Goal: Feedback & Contribution: Leave review/rating

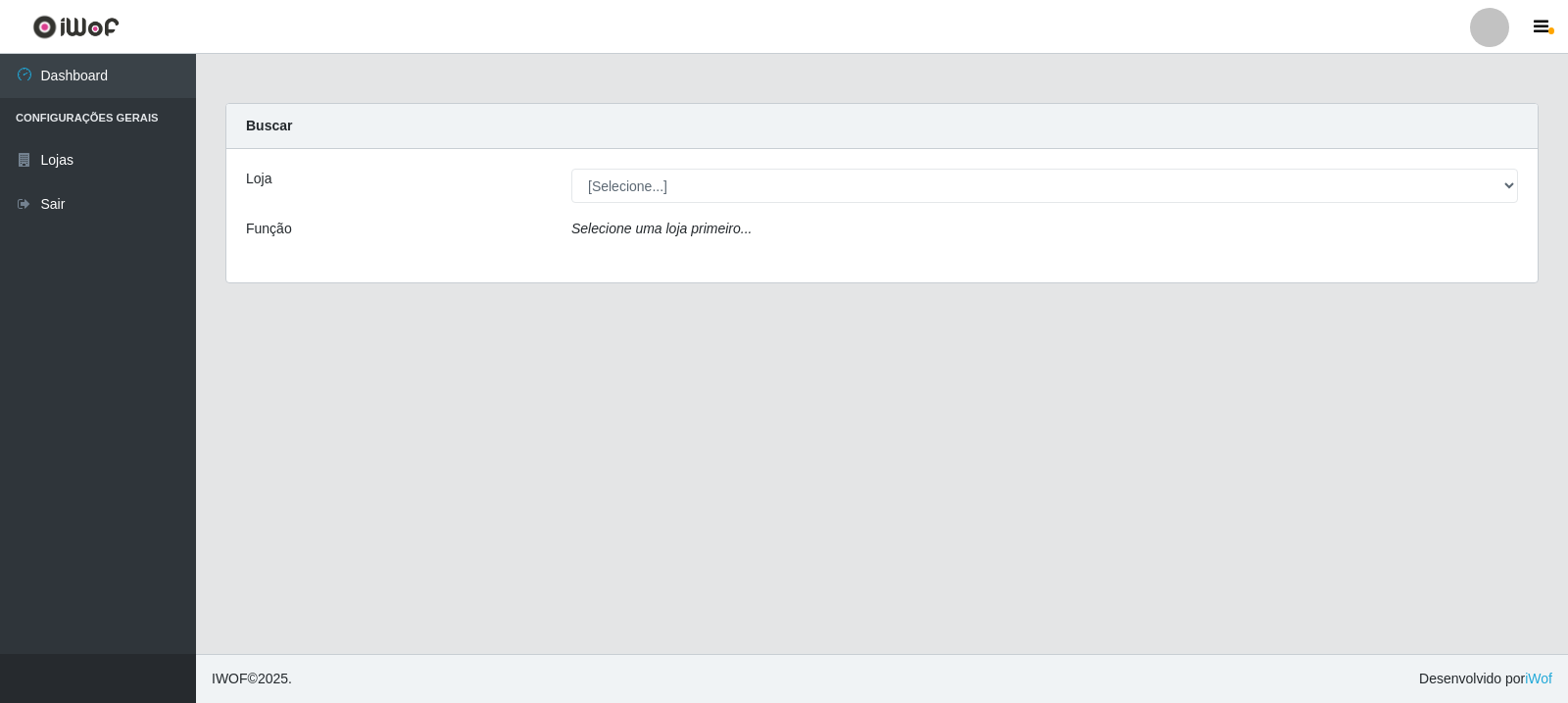
click at [1484, 388] on main "Carregando... Buscar Loja [Selecione...] Rede Compras Supermercados - LOJA 3 Fu…" at bounding box center [882, 353] width 1372 height 600
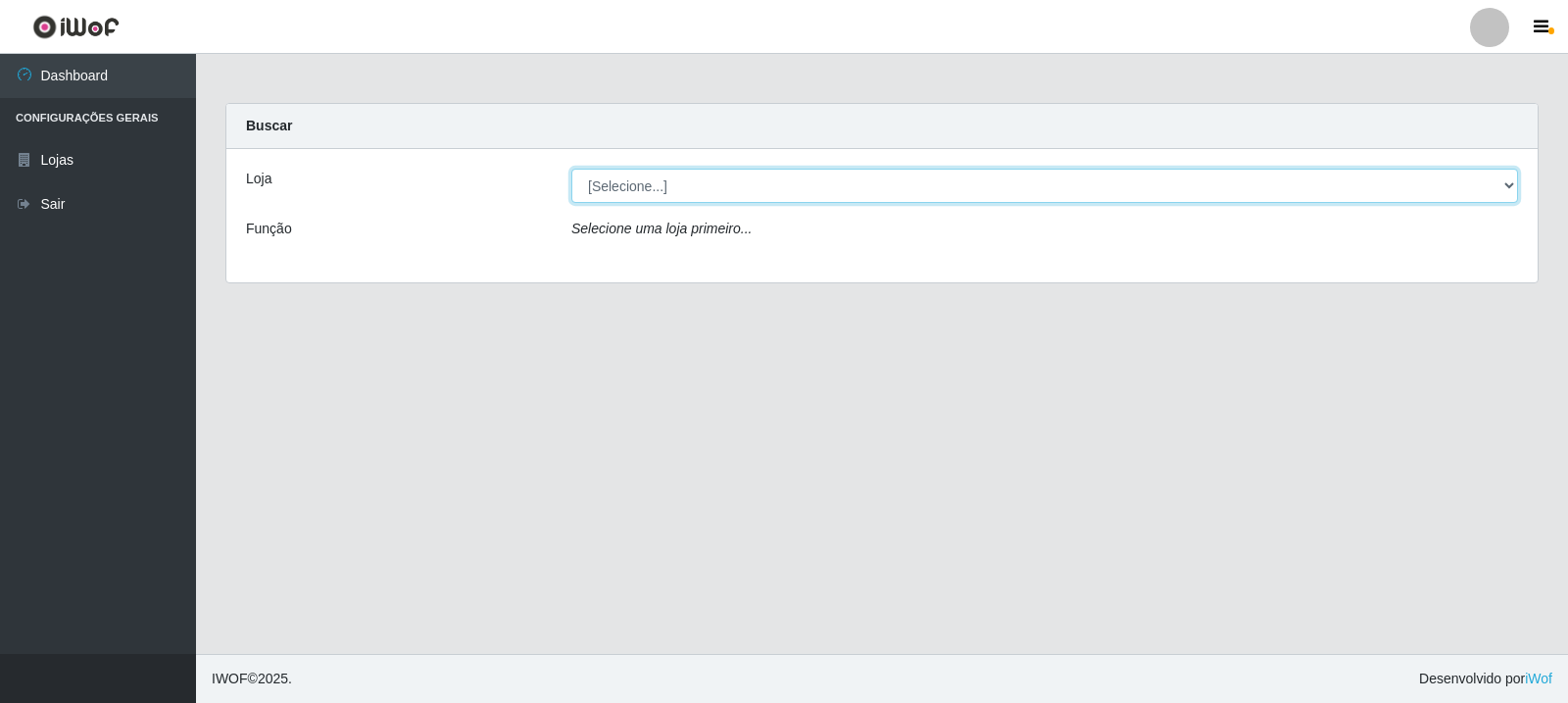
drag, startPoint x: 639, startPoint y: 185, endPoint x: 653, endPoint y: 199, distance: 19.8
click at [639, 185] on select "[Selecione...] Rede Compras Supermercados - LOJA 3" at bounding box center [1045, 186] width 947 height 35
select select "162"
click at [571, 169] on select "[Selecione...] Rede Compras Supermercados - LOJA 3" at bounding box center [1045, 186] width 947 height 35
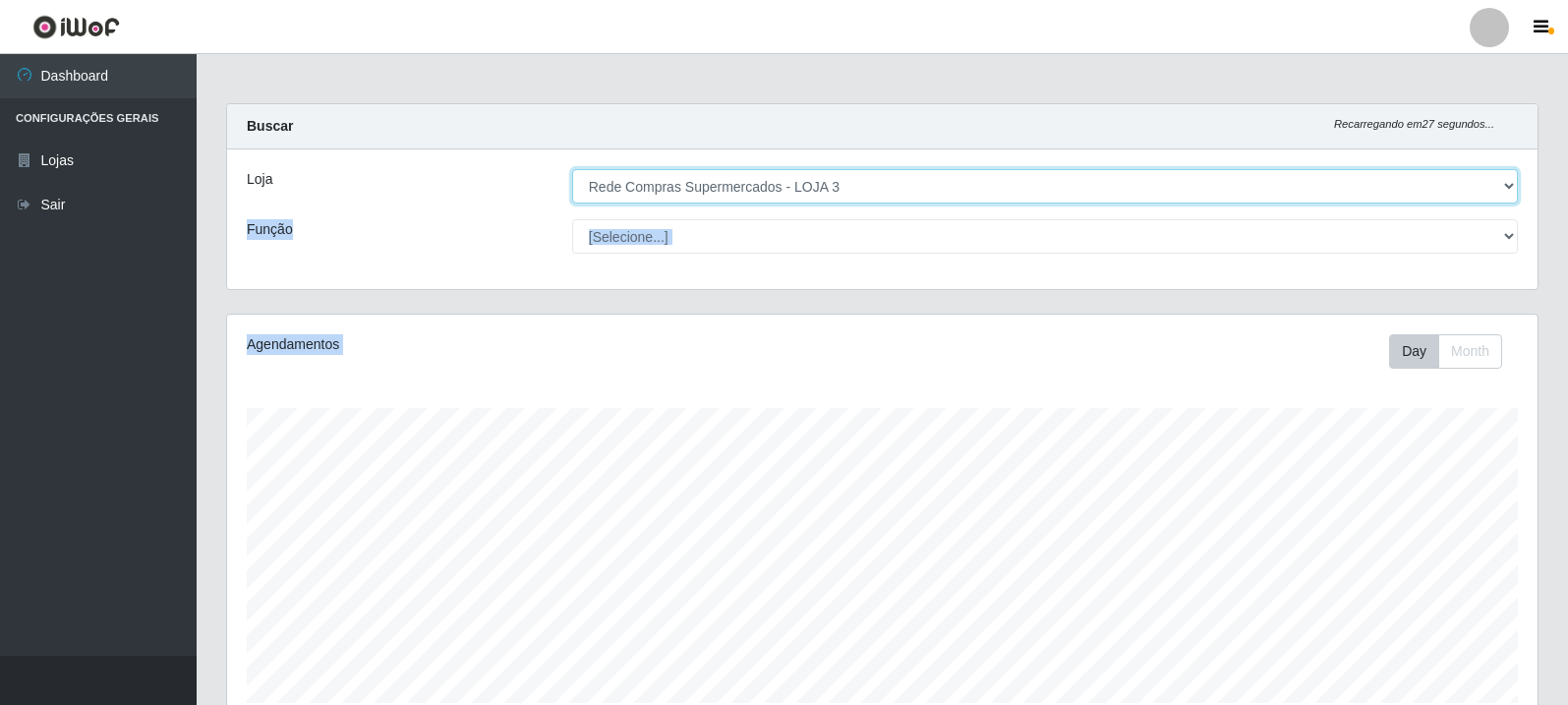
scroll to position [425, 0]
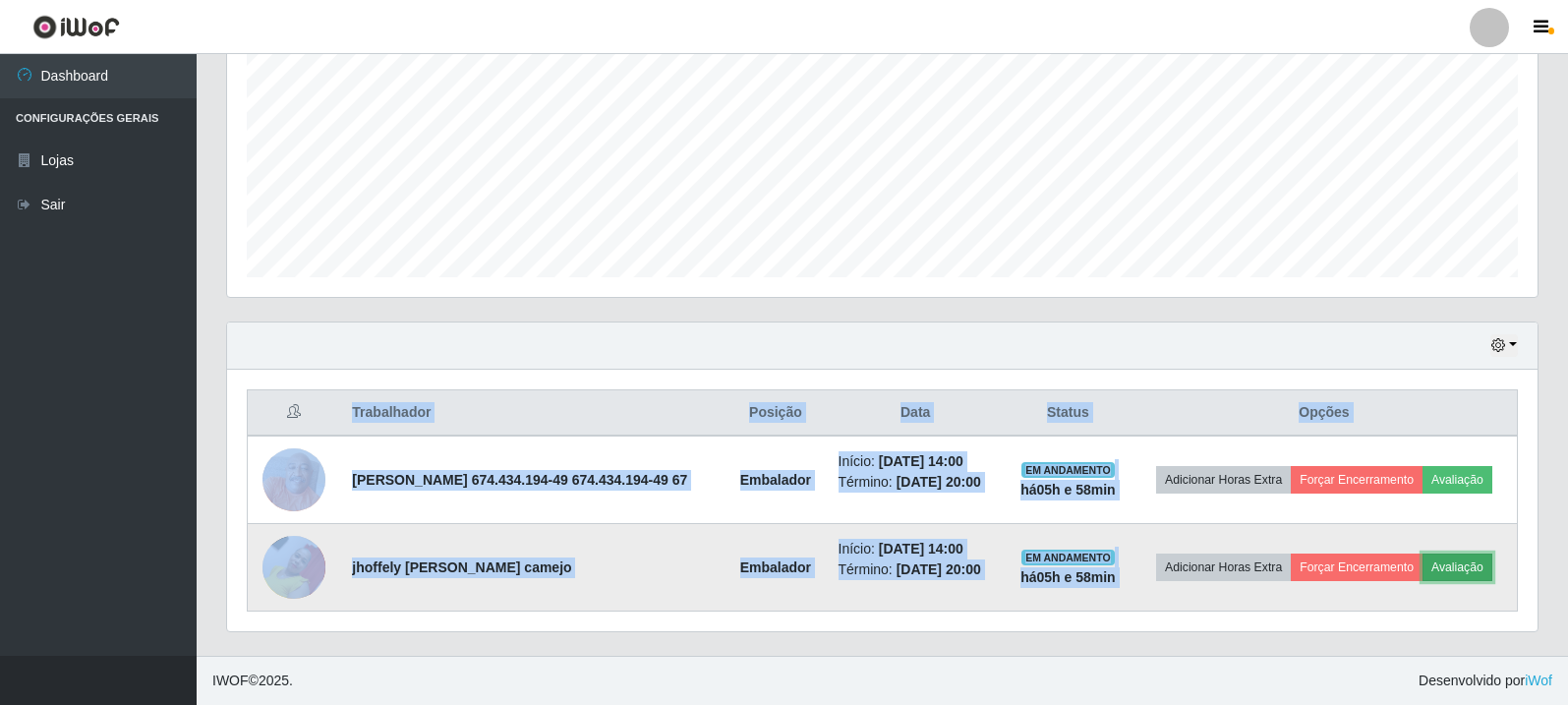
click at [1475, 563] on button "Avaliação" at bounding box center [1457, 568] width 70 height 28
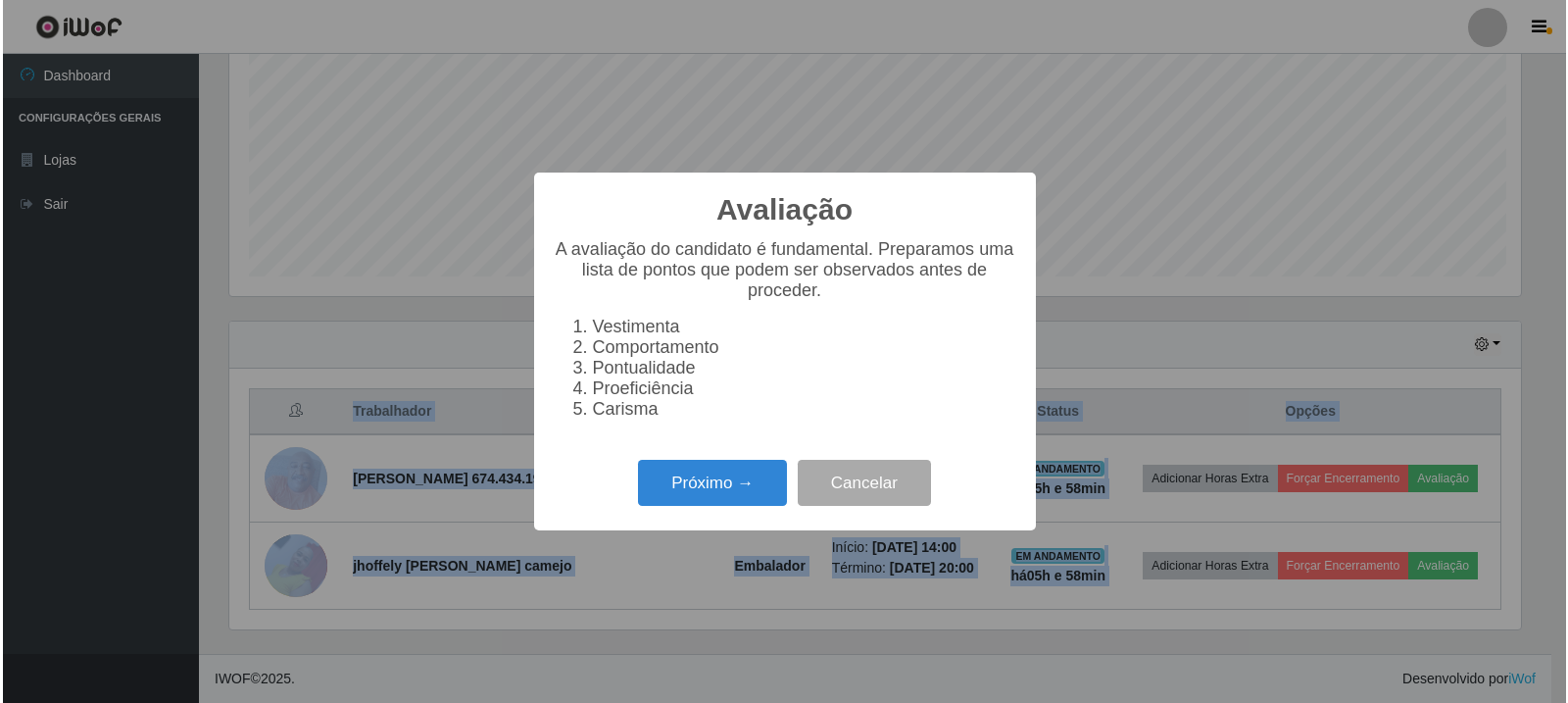
scroll to position [407, 1297]
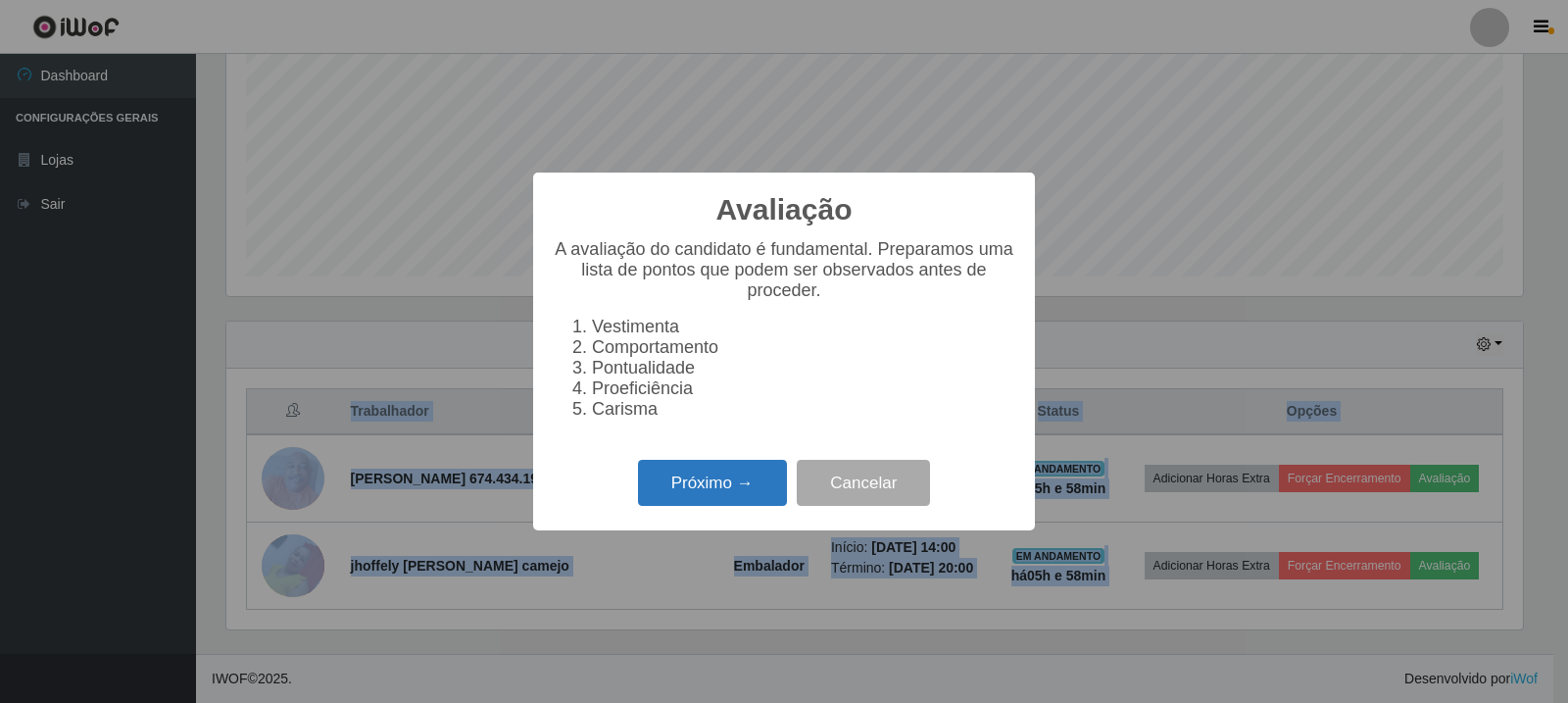
click at [692, 497] on button "Próximo →" at bounding box center [713, 483] width 149 height 46
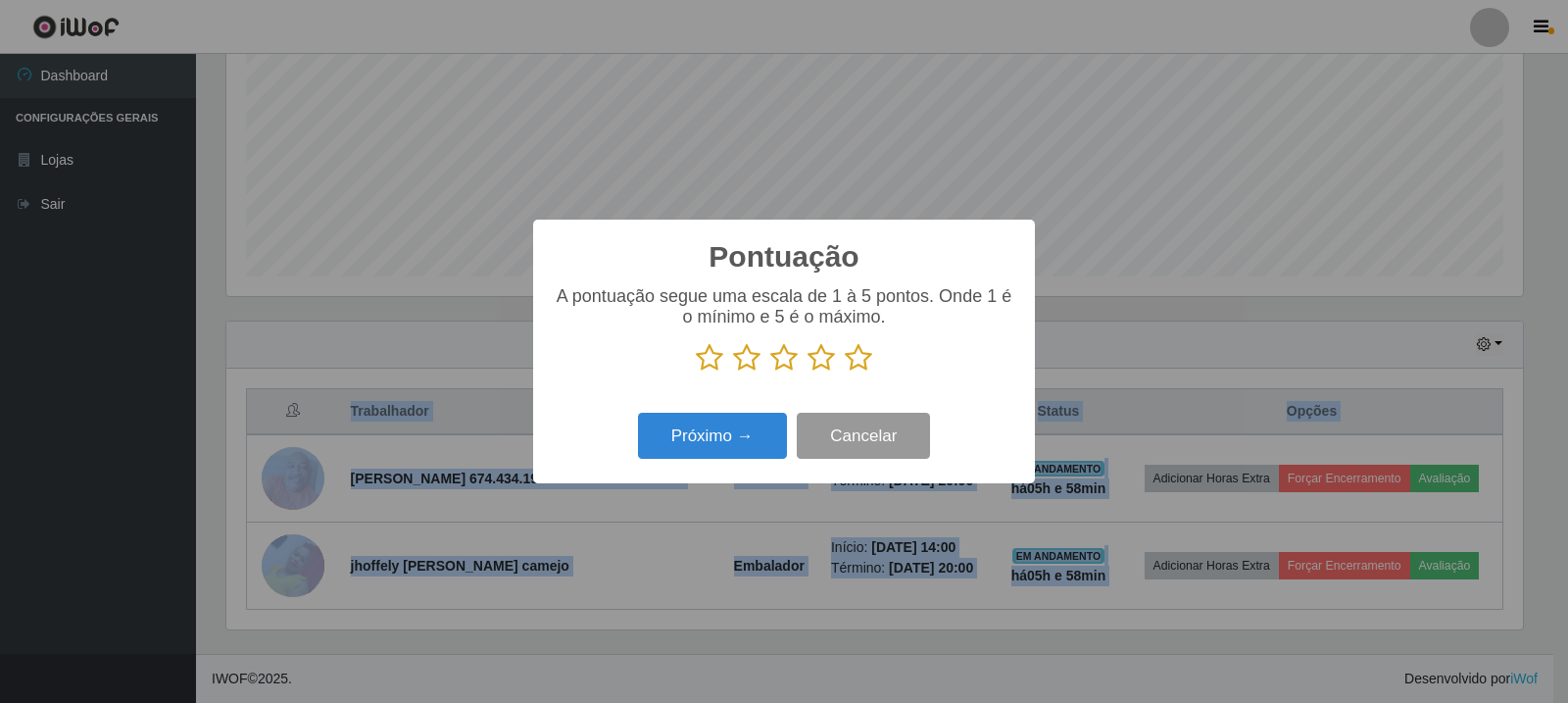
scroll to position [979747, 978951]
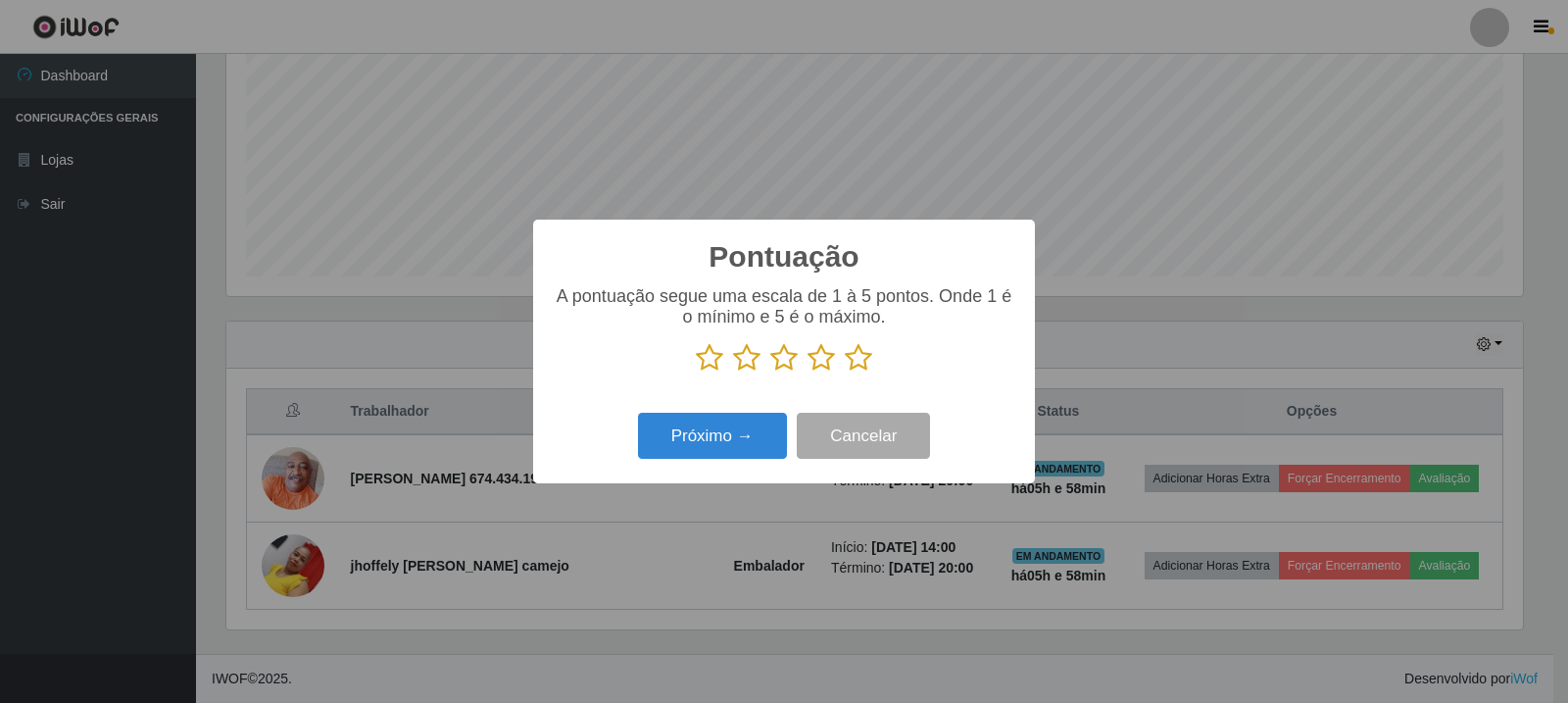
click at [856, 357] on icon at bounding box center [859, 357] width 28 height 30
click at [845, 372] on input "radio" at bounding box center [845, 372] width 0 height 0
click at [758, 454] on button "Próximo →" at bounding box center [713, 436] width 149 height 46
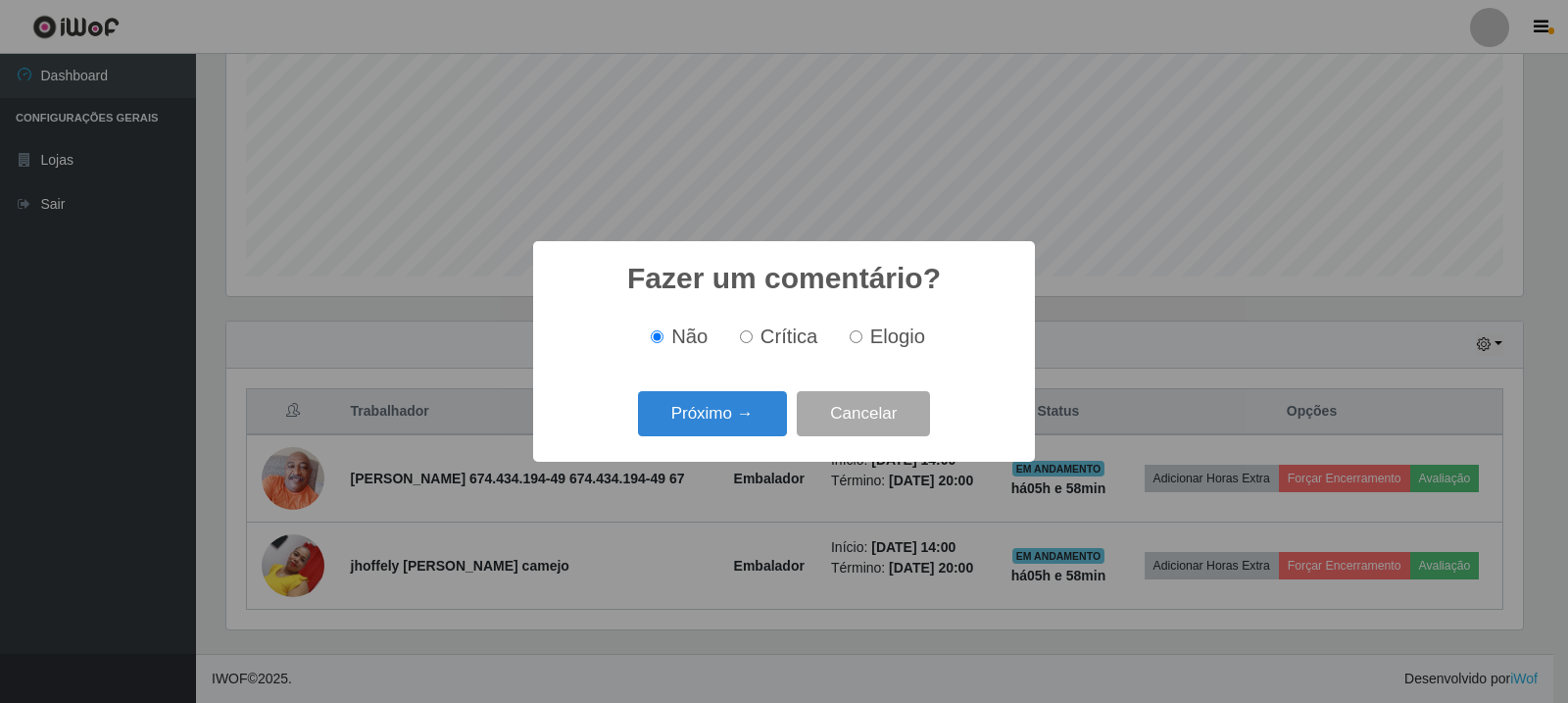
click at [888, 338] on span "Elogio" at bounding box center [898, 337] width 55 height 22
click at [863, 338] on input "Elogio" at bounding box center [856, 337] width 13 height 13
radio input "true"
click at [680, 453] on div "Fazer um comentário? × Não Crítica Elogio Próximo → Cancelar" at bounding box center [784, 351] width 501 height 219
click at [725, 426] on button "Próximo →" at bounding box center [713, 414] width 149 height 46
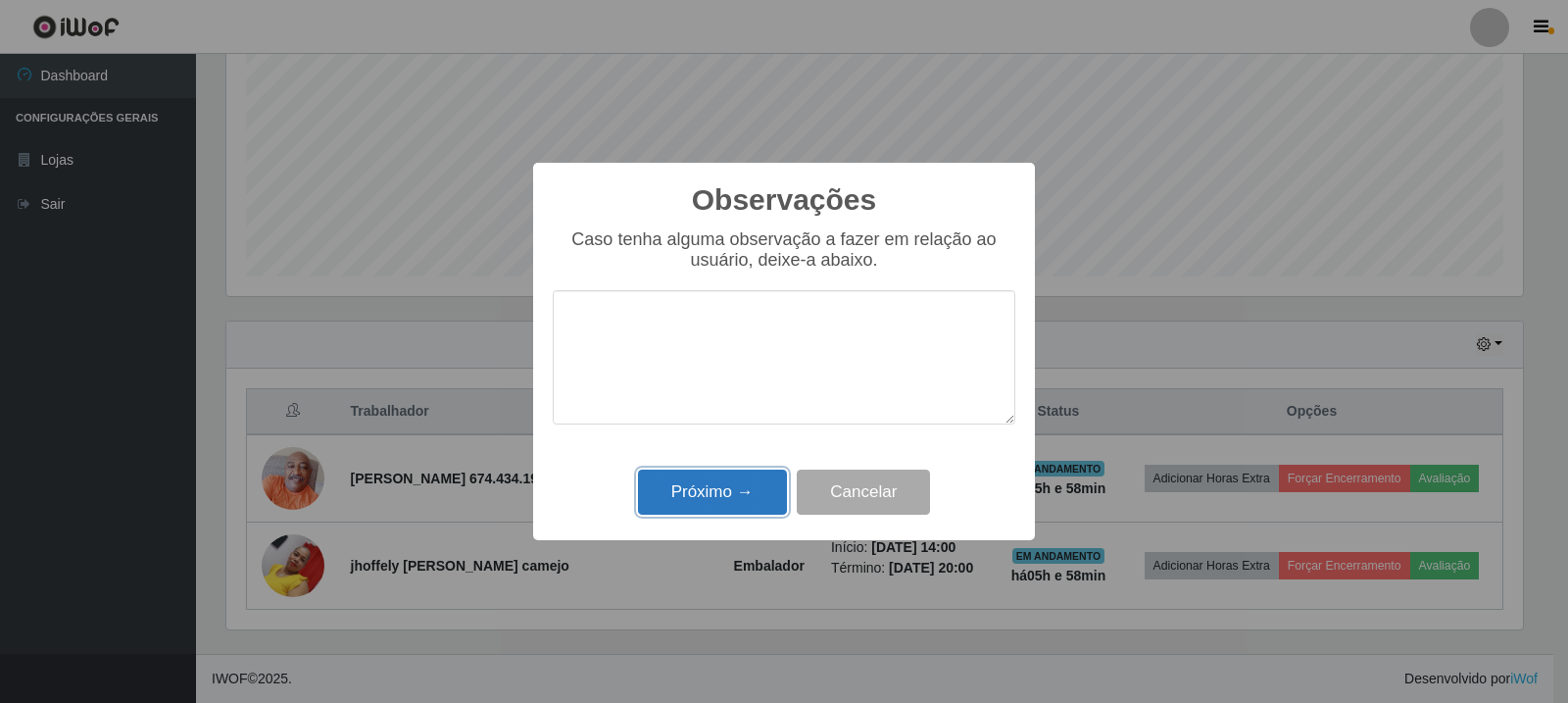
click at [734, 494] on button "Próximo →" at bounding box center [713, 492] width 149 height 46
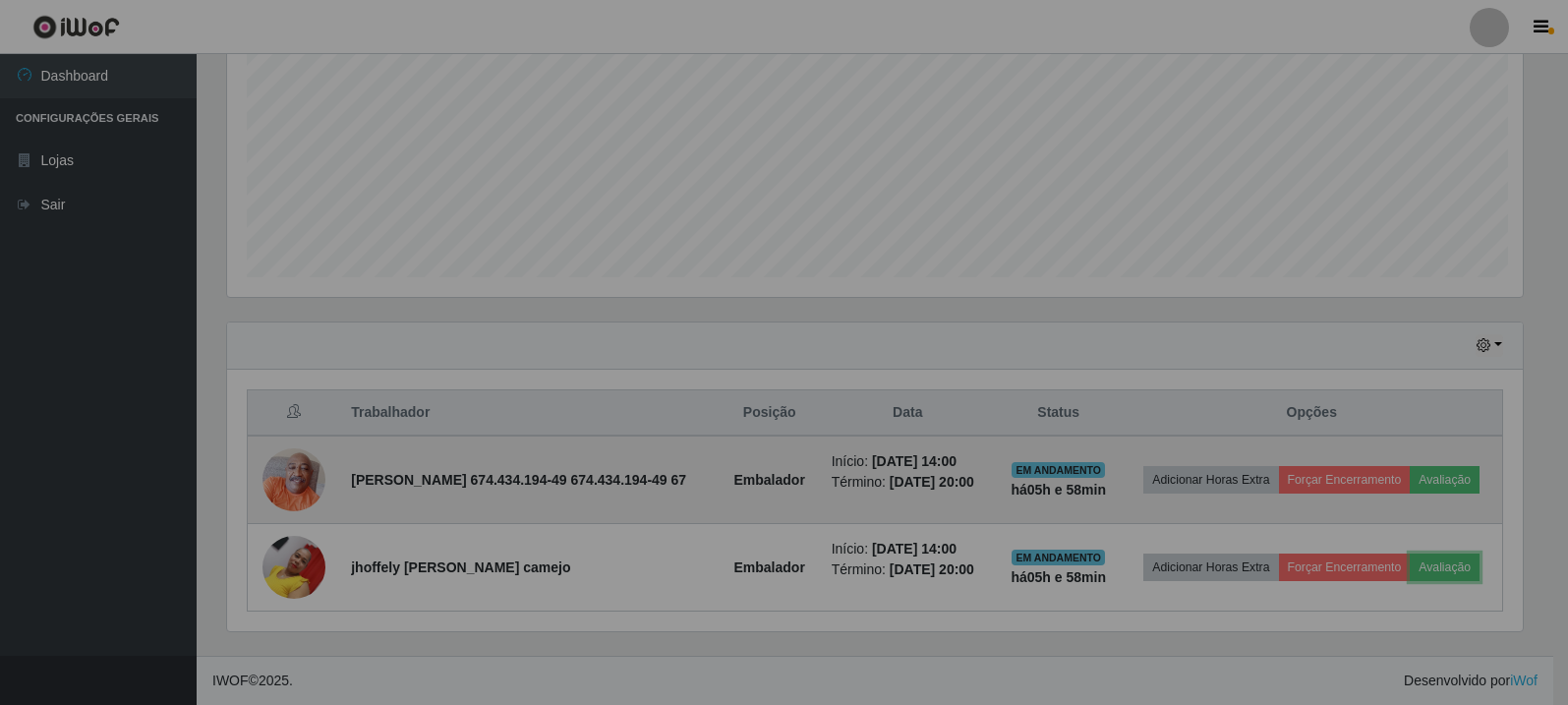
scroll to position [408, 1311]
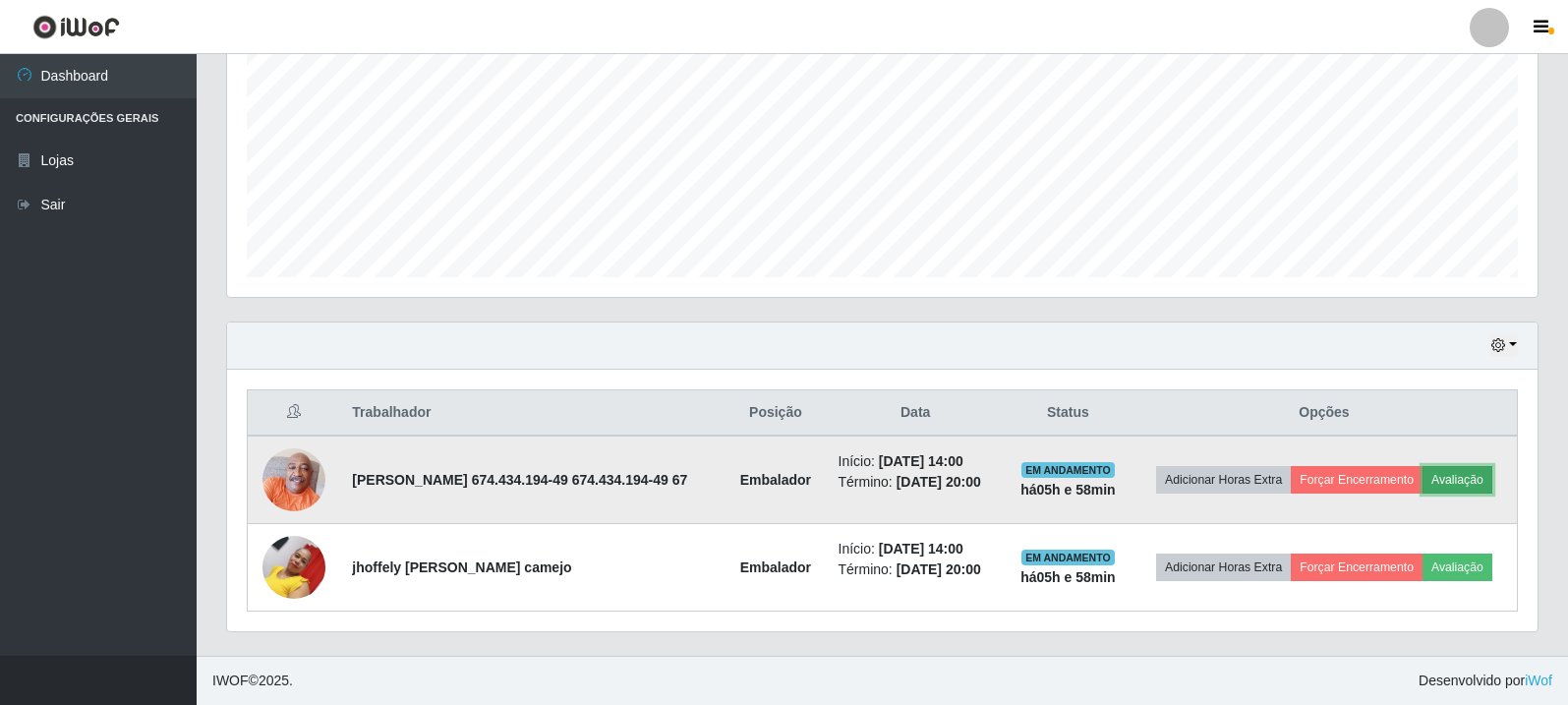
click at [1484, 467] on button "Avaliação" at bounding box center [1457, 480] width 70 height 28
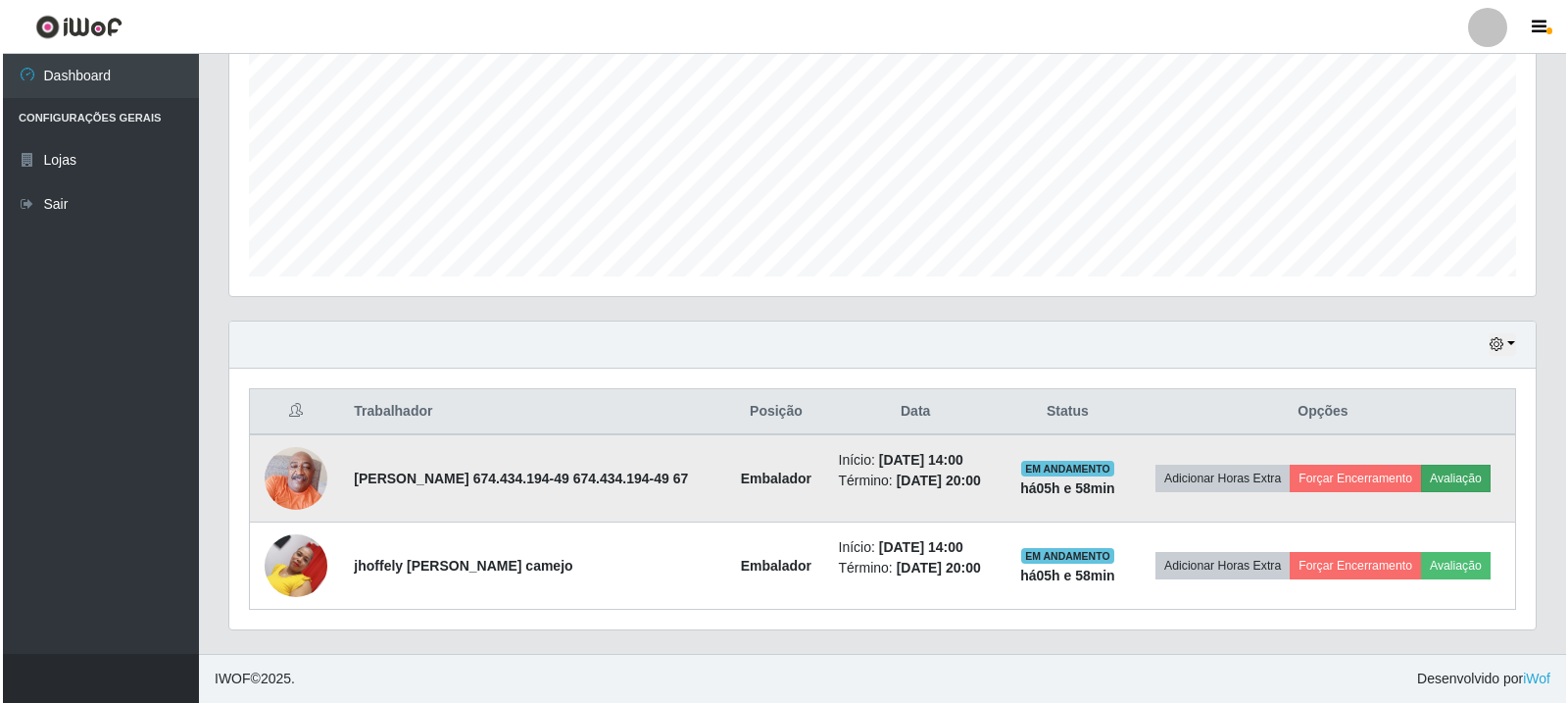
scroll to position [407, 1297]
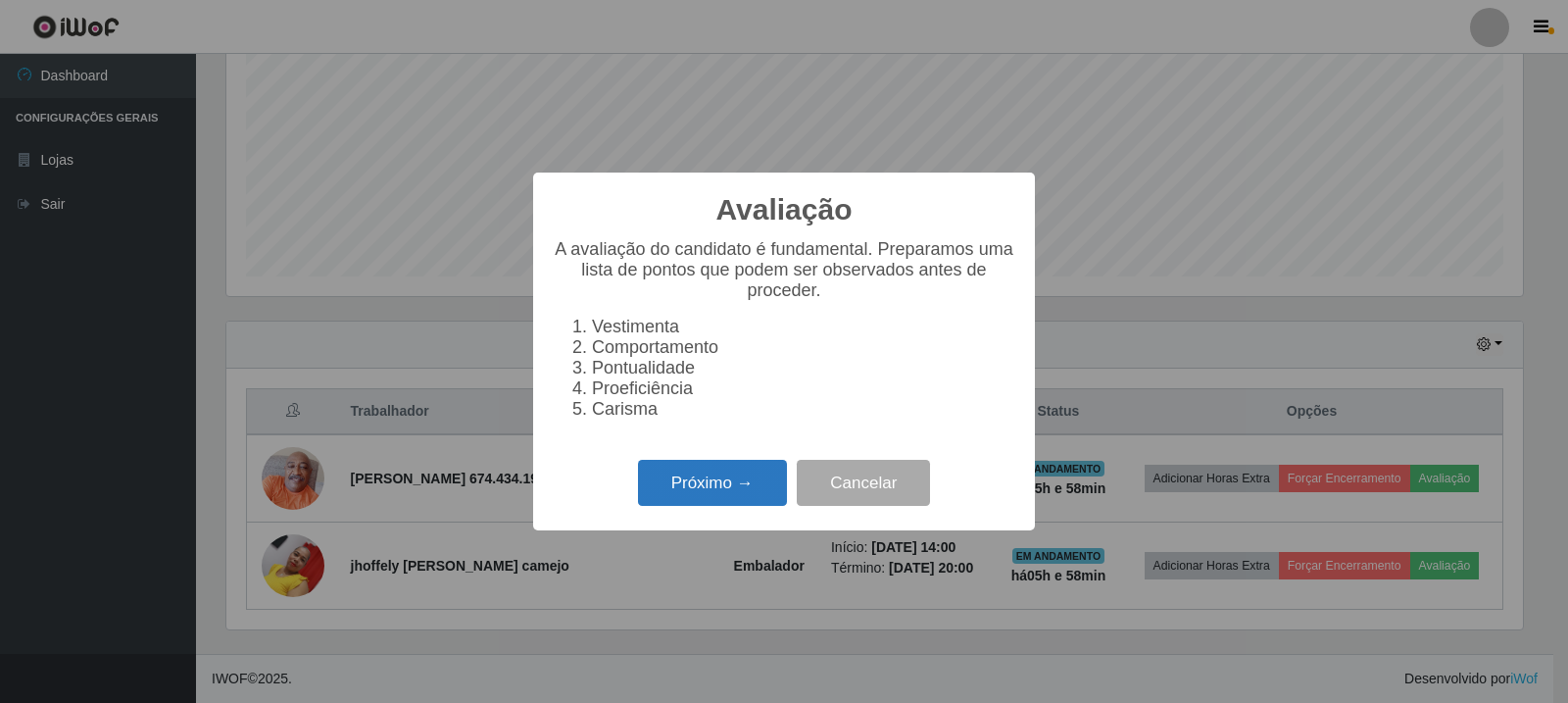
click at [698, 488] on button "Próximo →" at bounding box center [713, 483] width 149 height 46
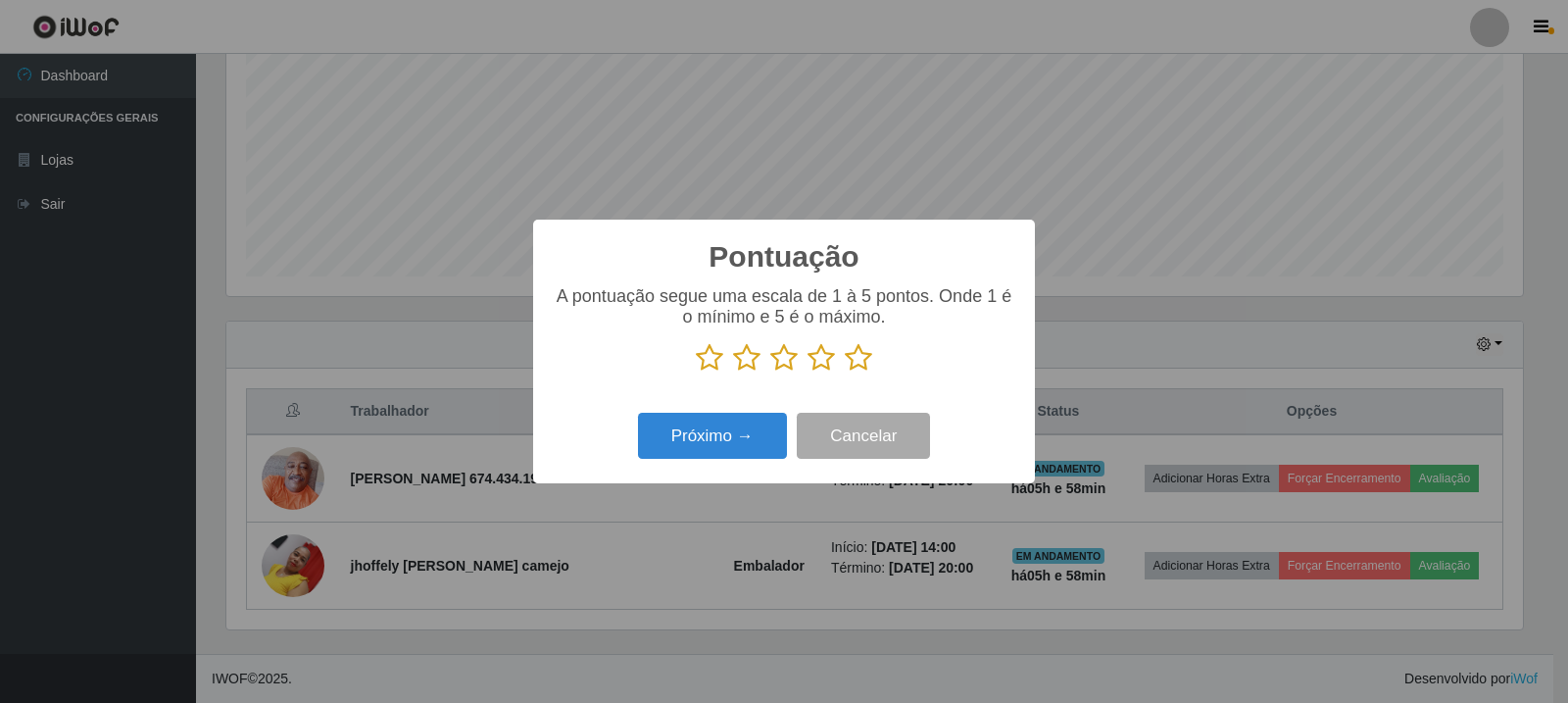
scroll to position [979747, 978951]
click at [871, 350] on icon at bounding box center [859, 357] width 28 height 30
click at [845, 372] on input "radio" at bounding box center [845, 372] width 0 height 0
click at [718, 423] on button "Próximo →" at bounding box center [713, 436] width 149 height 46
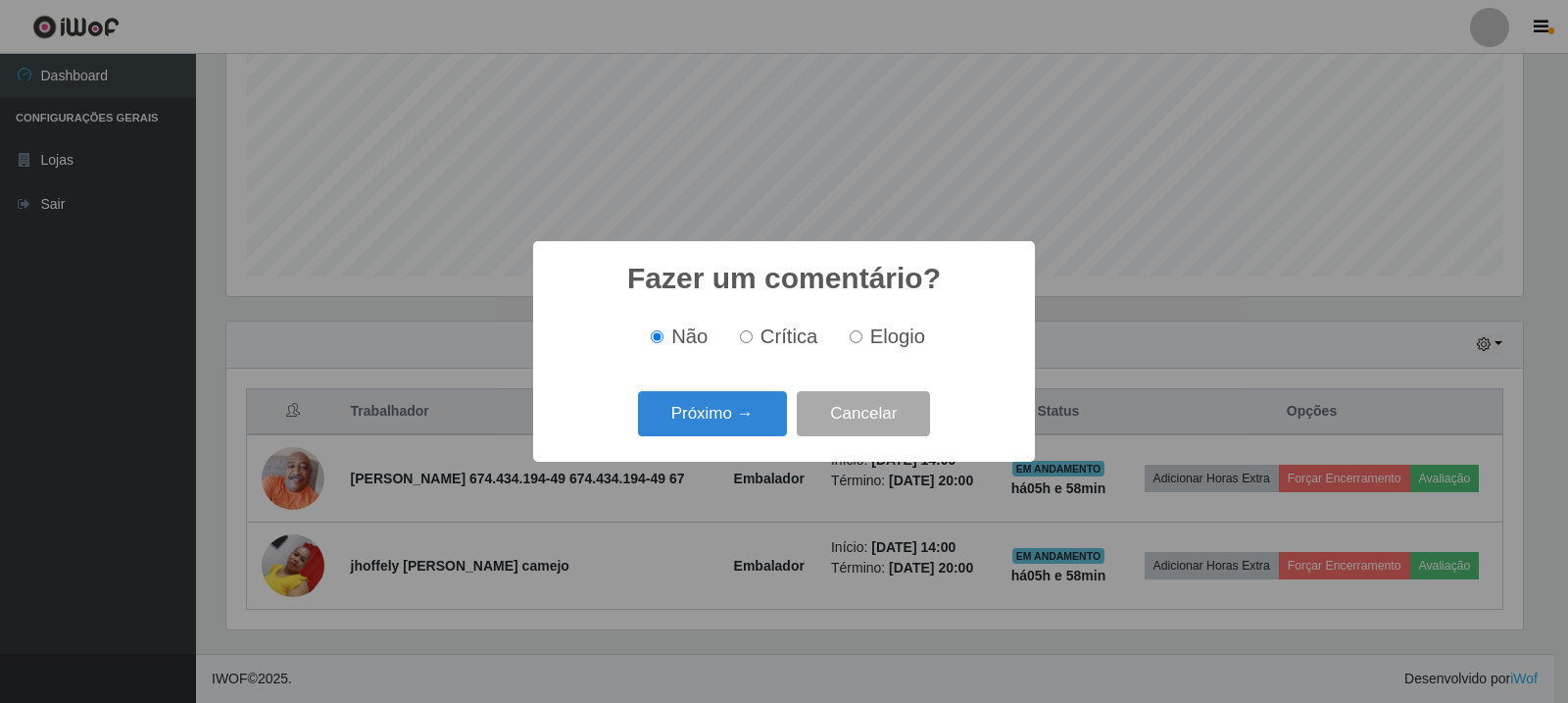
click at [916, 330] on span "Elogio" at bounding box center [898, 337] width 55 height 22
click at [863, 331] on input "Elogio" at bounding box center [856, 337] width 13 height 13
radio input "true"
click at [881, 344] on span "Elogio" at bounding box center [898, 337] width 55 height 22
click at [863, 343] on input "Elogio" at bounding box center [856, 337] width 13 height 13
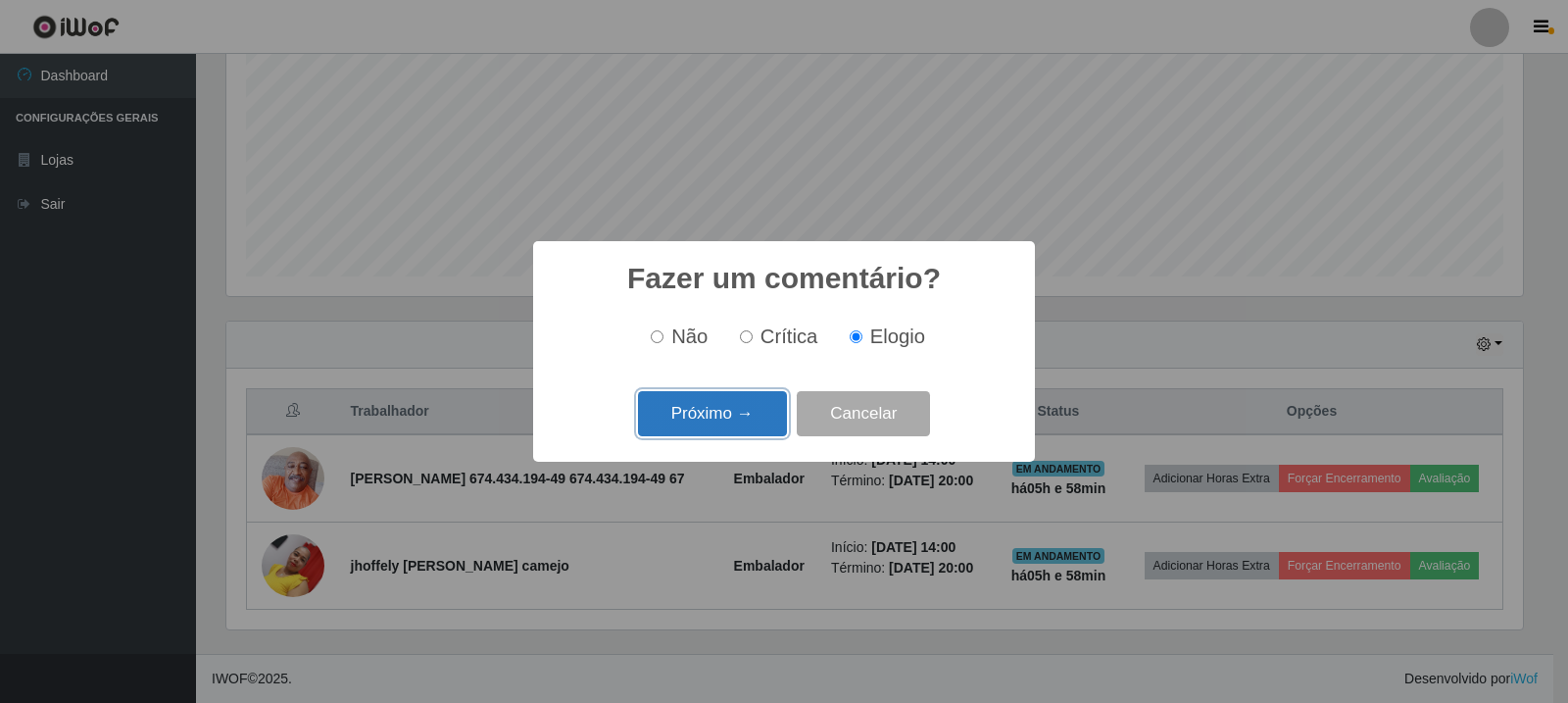
click at [727, 415] on button "Próximo →" at bounding box center [713, 414] width 149 height 46
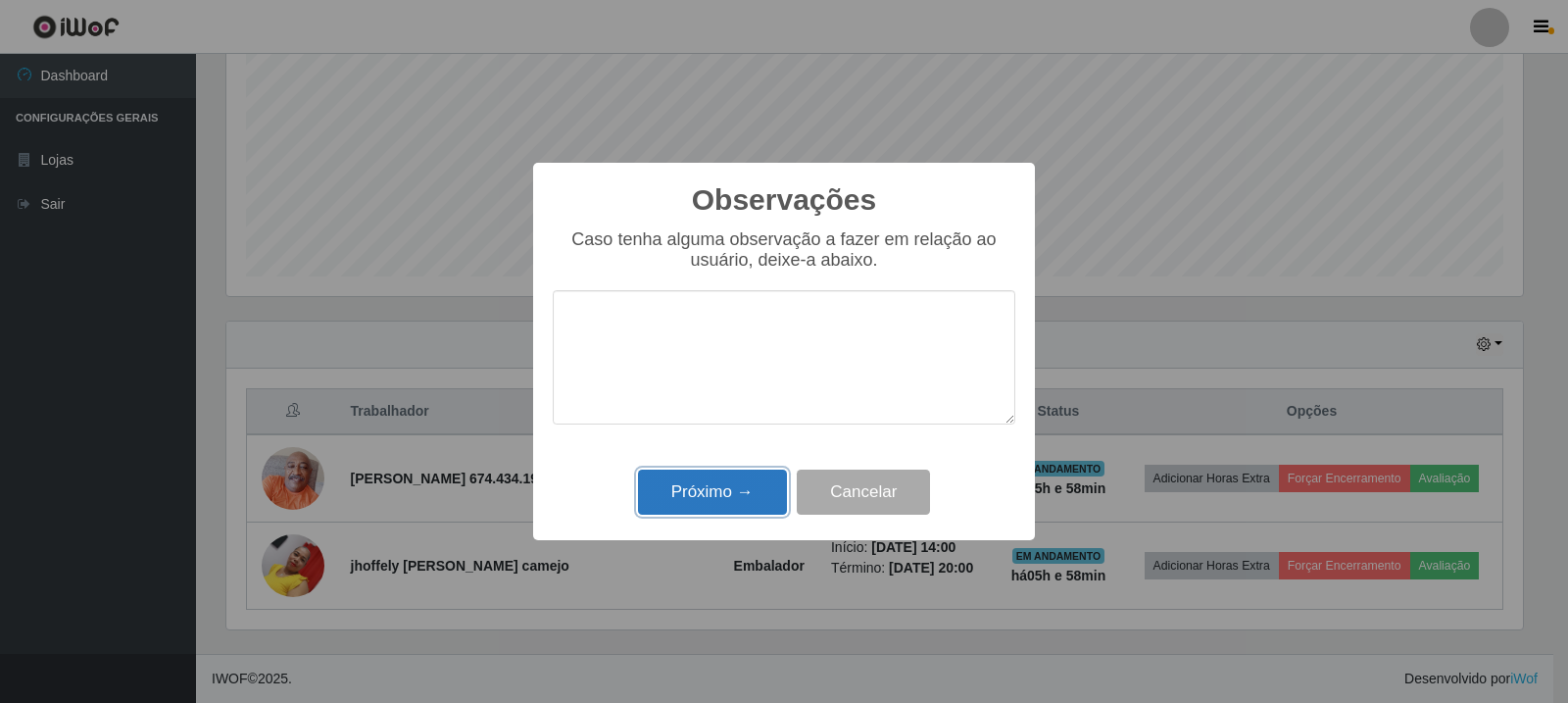
drag, startPoint x: 748, startPoint y: 483, endPoint x: 946, endPoint y: 452, distance: 200.4
click at [749, 483] on button "Próximo →" at bounding box center [713, 492] width 149 height 46
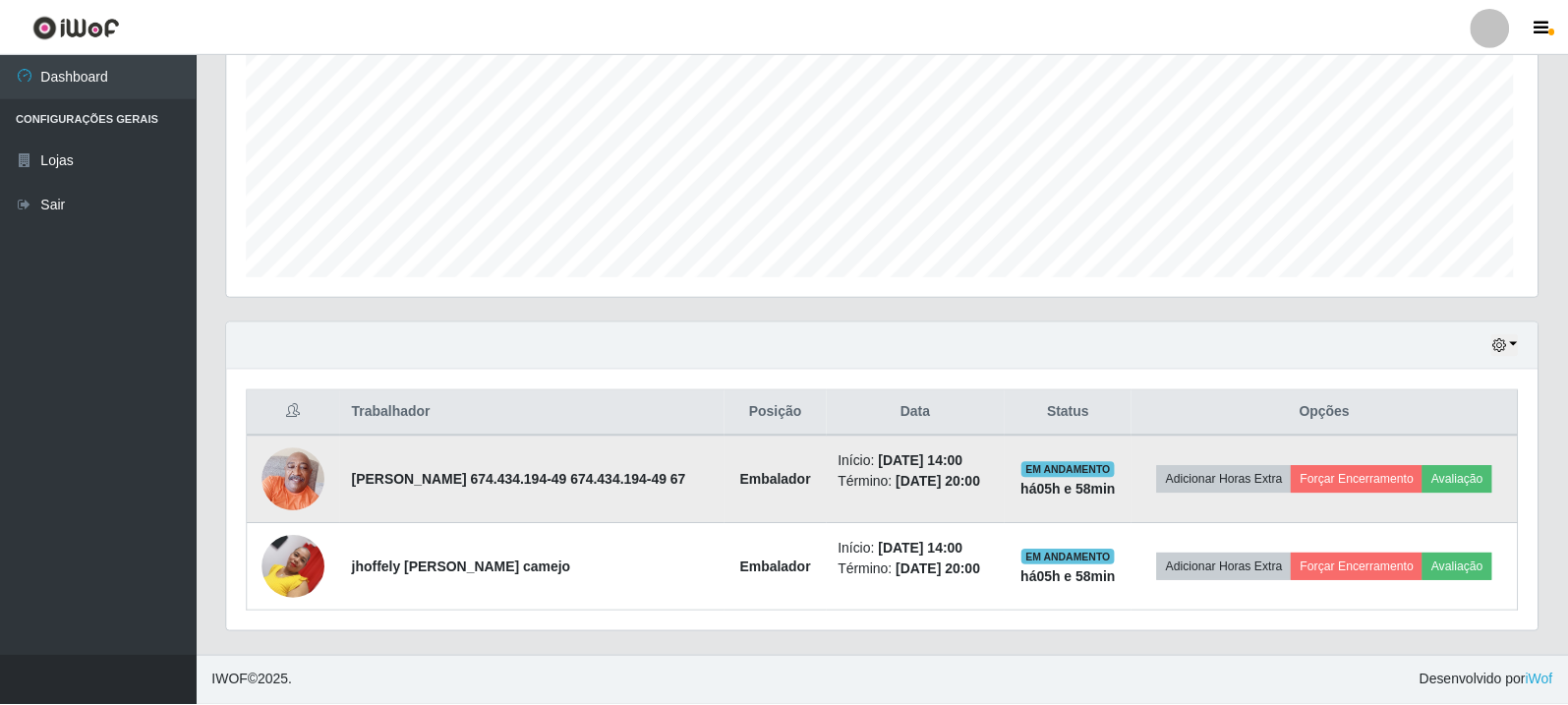
scroll to position [408, 1311]
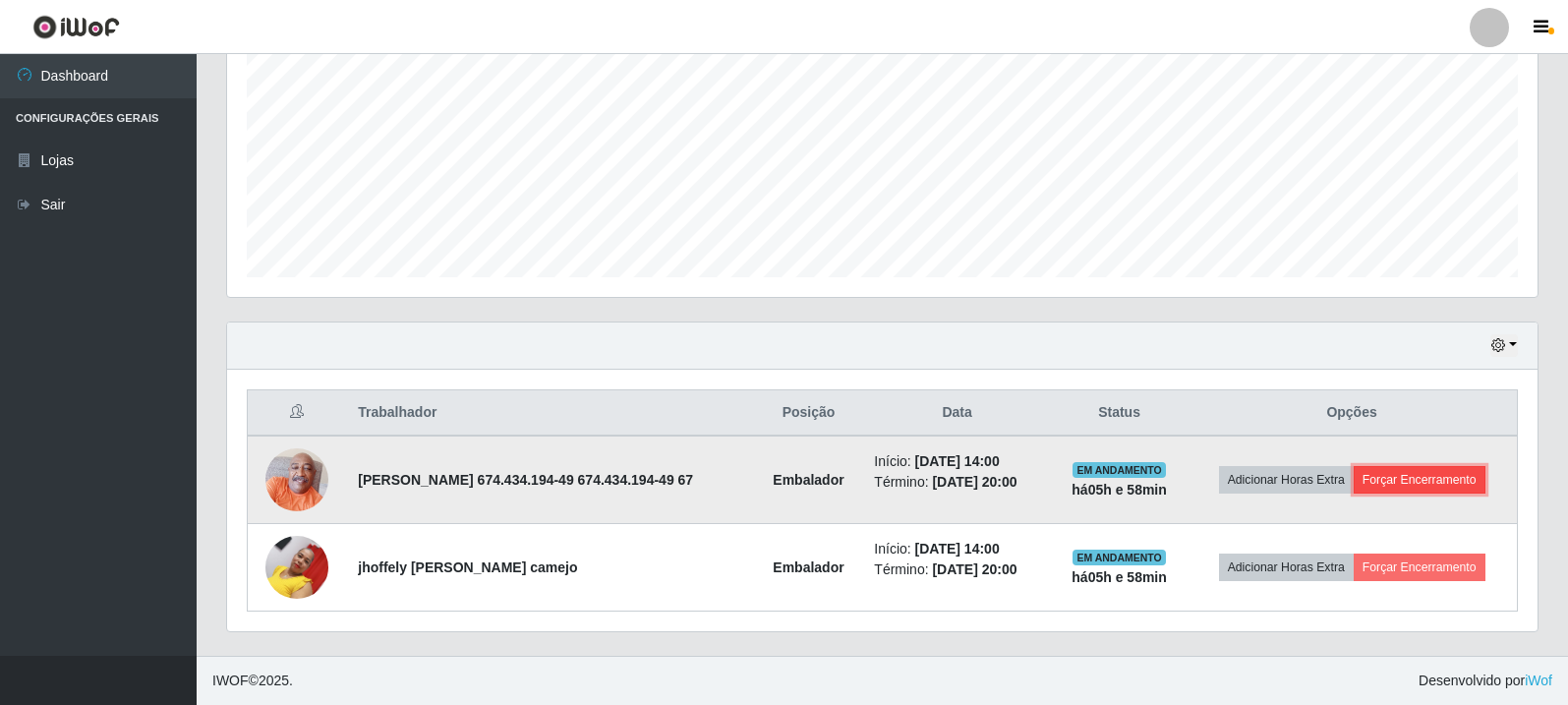
click at [1411, 486] on button "Forçar Encerramento" at bounding box center [1420, 480] width 131 height 28
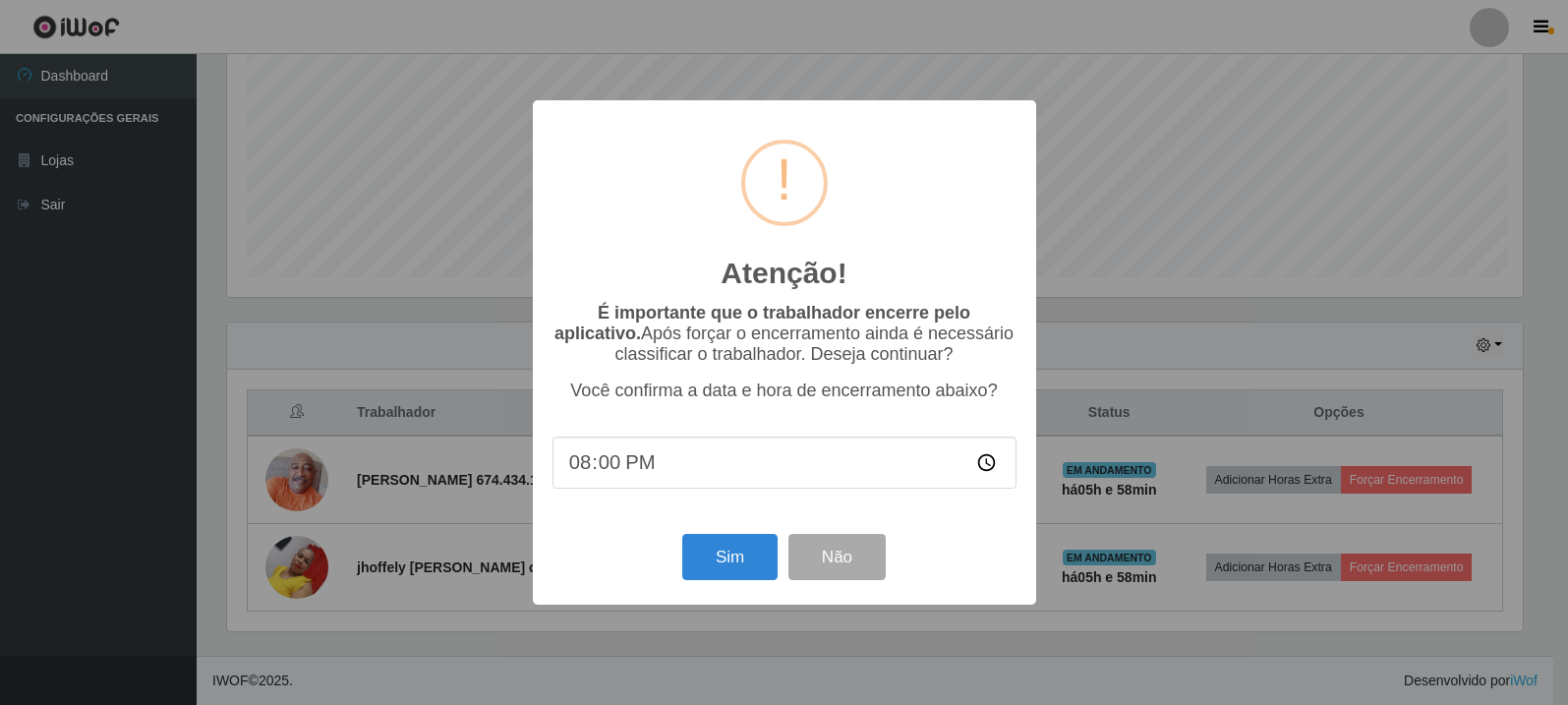
scroll to position [408, 1301]
click at [714, 570] on button "Sim" at bounding box center [732, 557] width 96 height 46
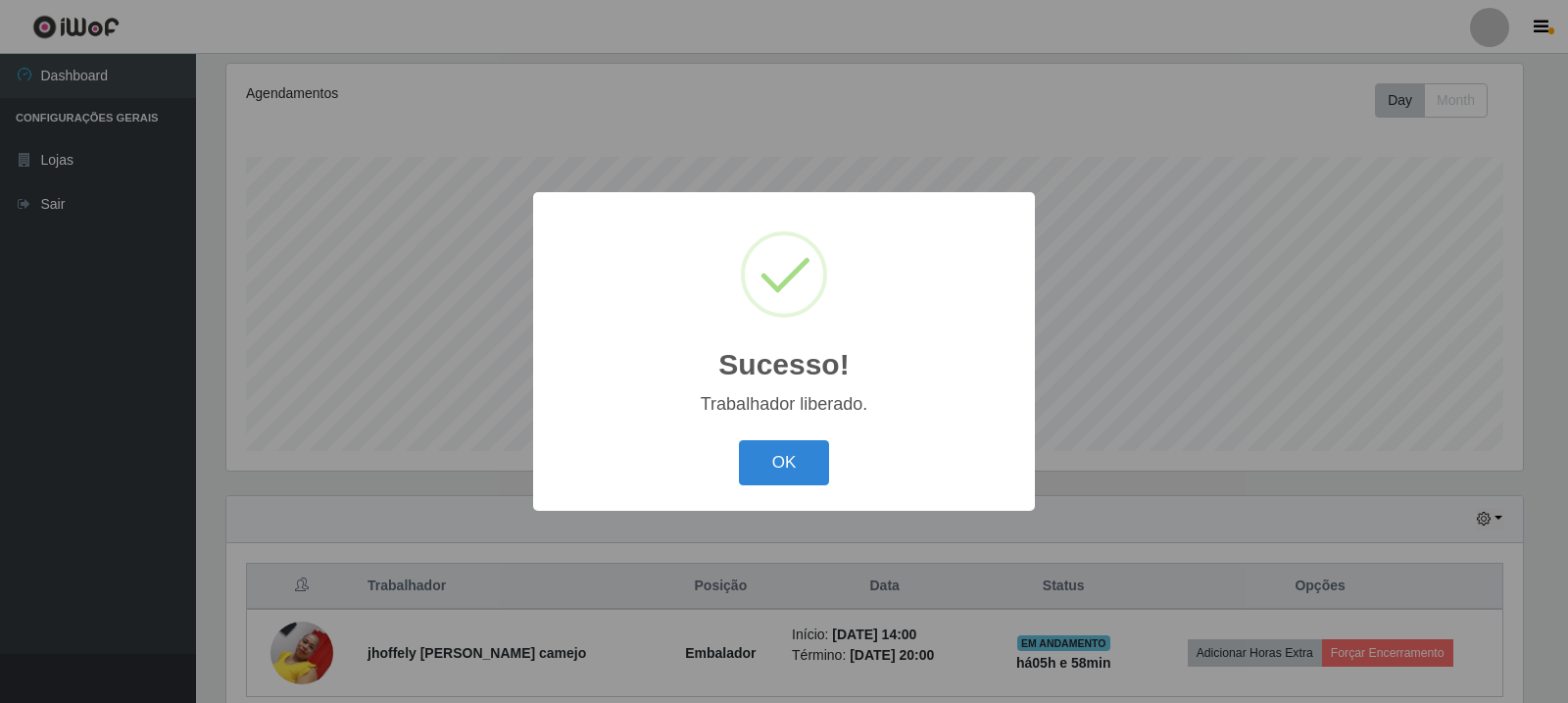
drag, startPoint x: 797, startPoint y: 462, endPoint x: 1464, endPoint y: 473, distance: 667.1
click at [818, 461] on button "OK" at bounding box center [784, 463] width 91 height 46
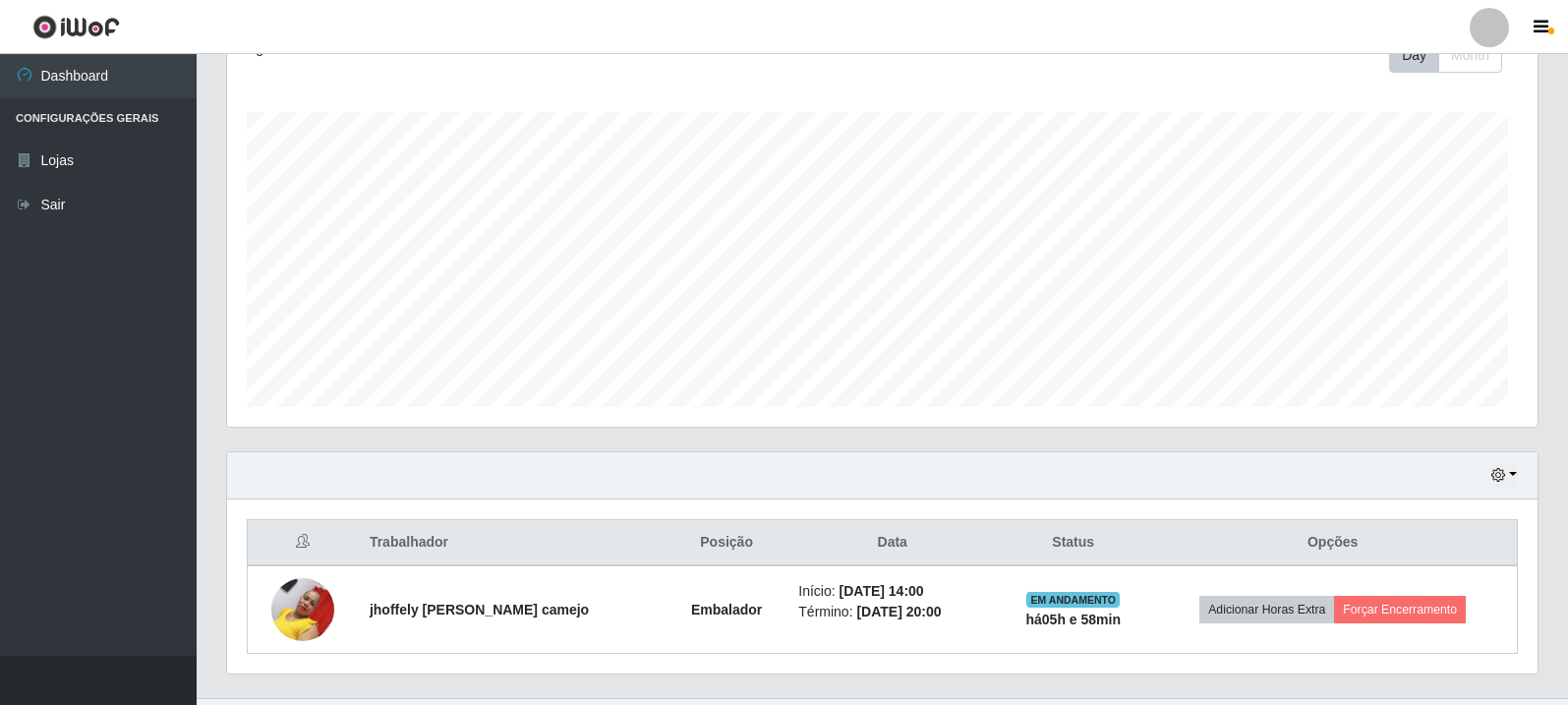
scroll to position [339, 0]
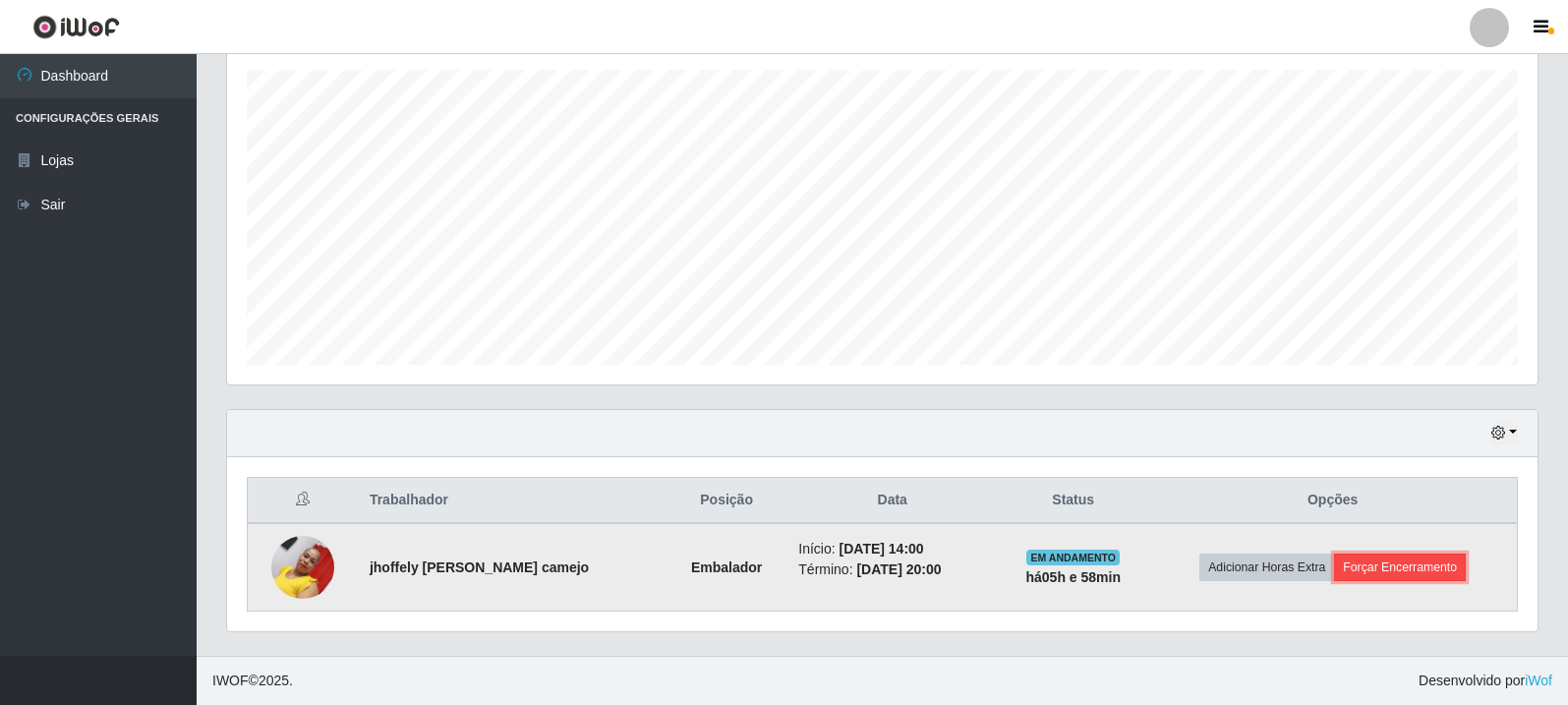
click at [1428, 571] on button "Forçar Encerramento" at bounding box center [1401, 568] width 131 height 28
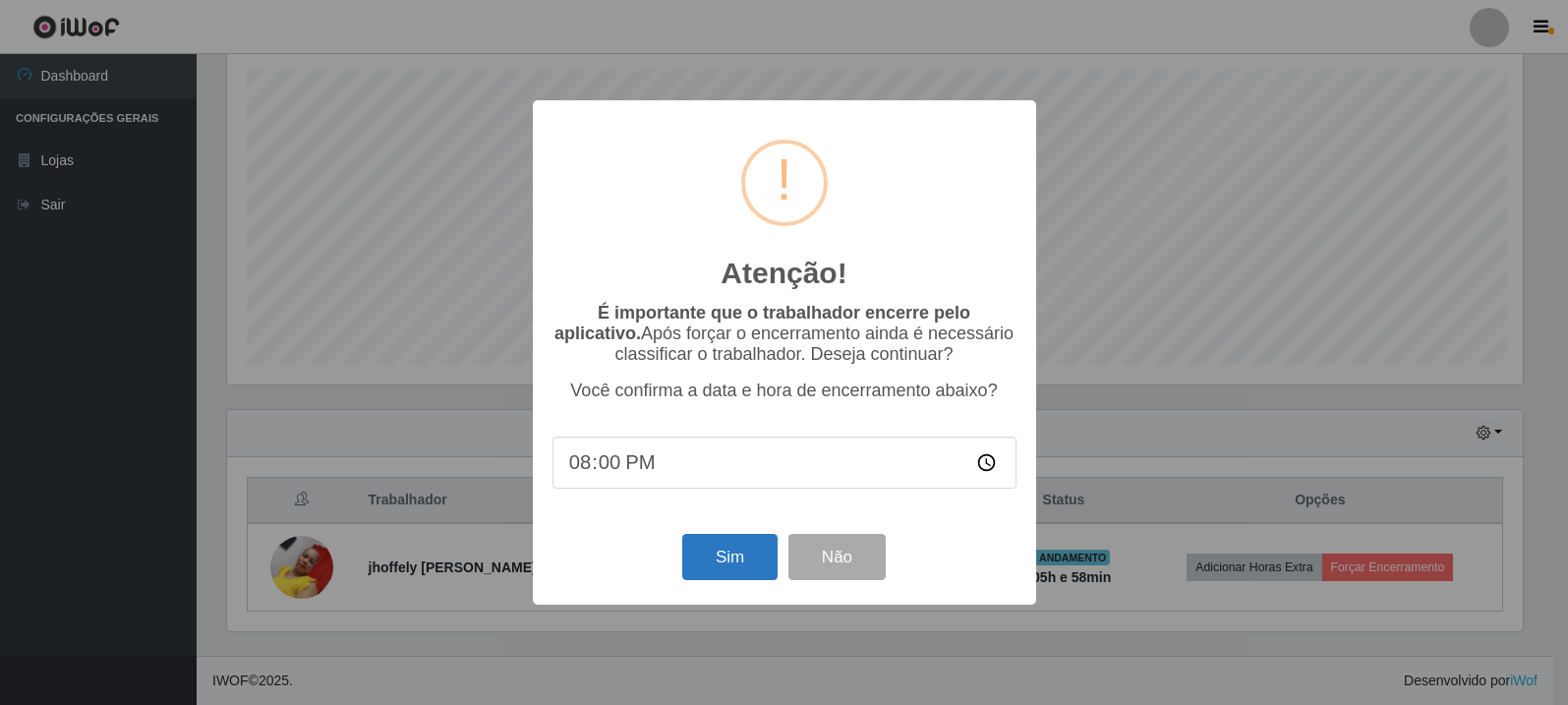
scroll to position [0, 0]
drag, startPoint x: 722, startPoint y: 555, endPoint x: 1054, endPoint y: 583, distance: 333.2
click at [723, 555] on button "Sim" at bounding box center [732, 557] width 96 height 46
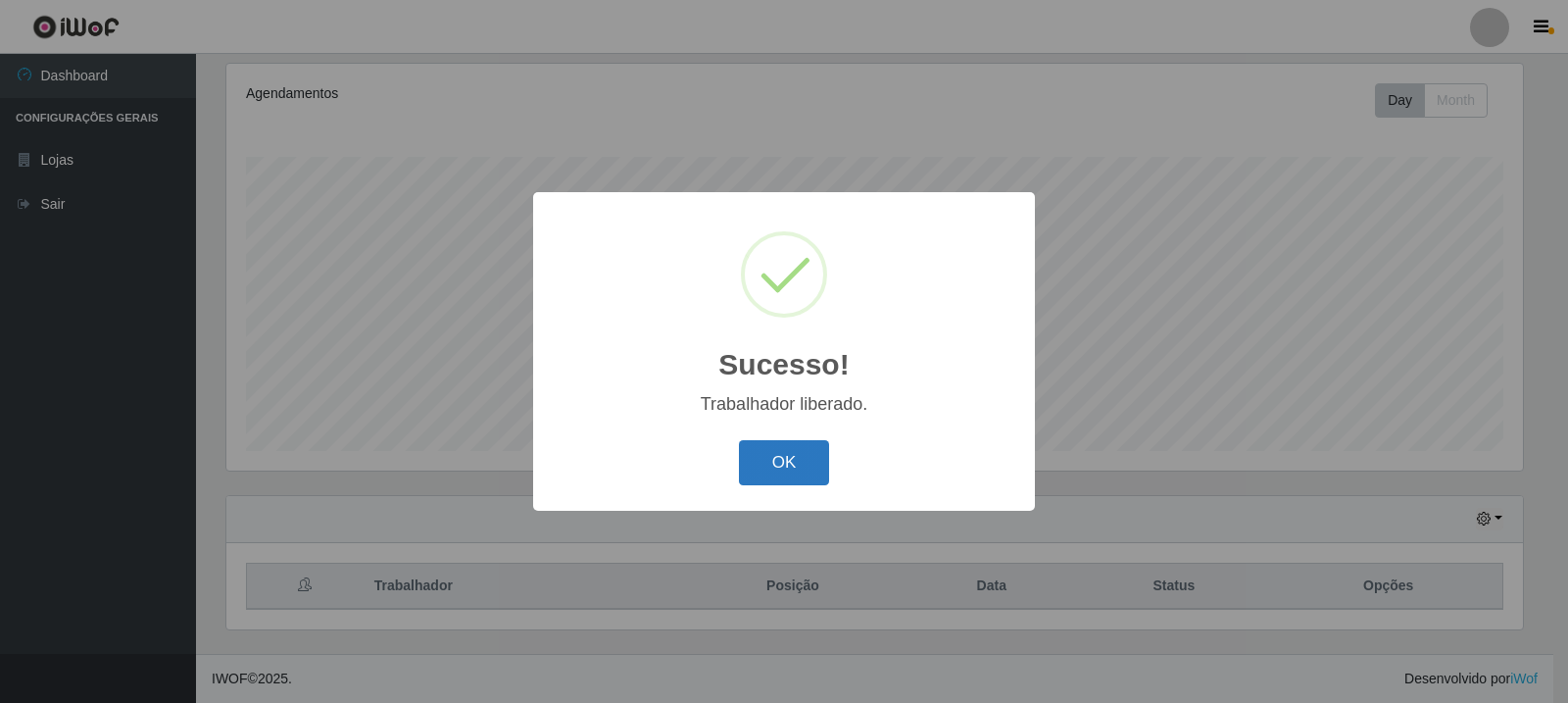
click at [801, 457] on button "OK" at bounding box center [784, 463] width 91 height 46
